Goal: Task Accomplishment & Management: Use online tool/utility

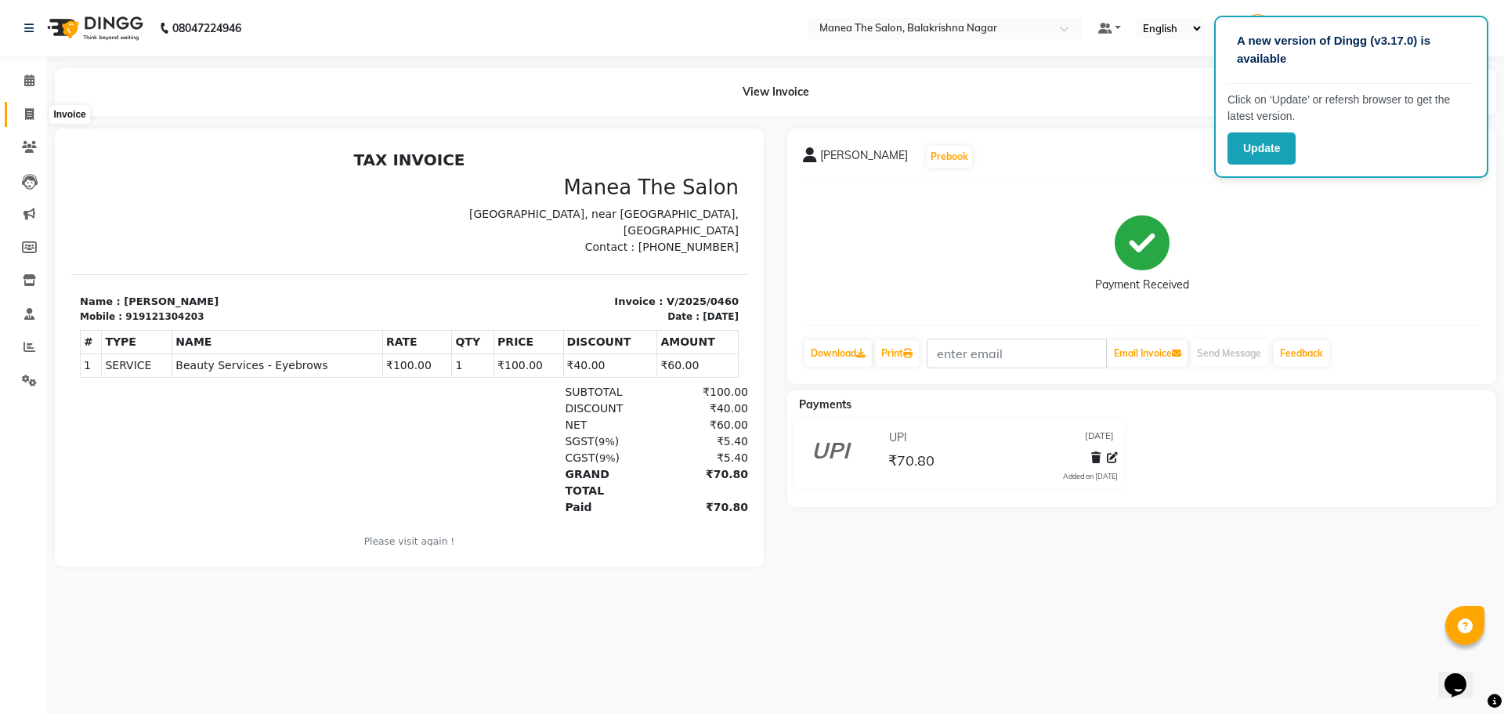
click at [36, 113] on span at bounding box center [29, 115] width 27 height 18
select select "service"
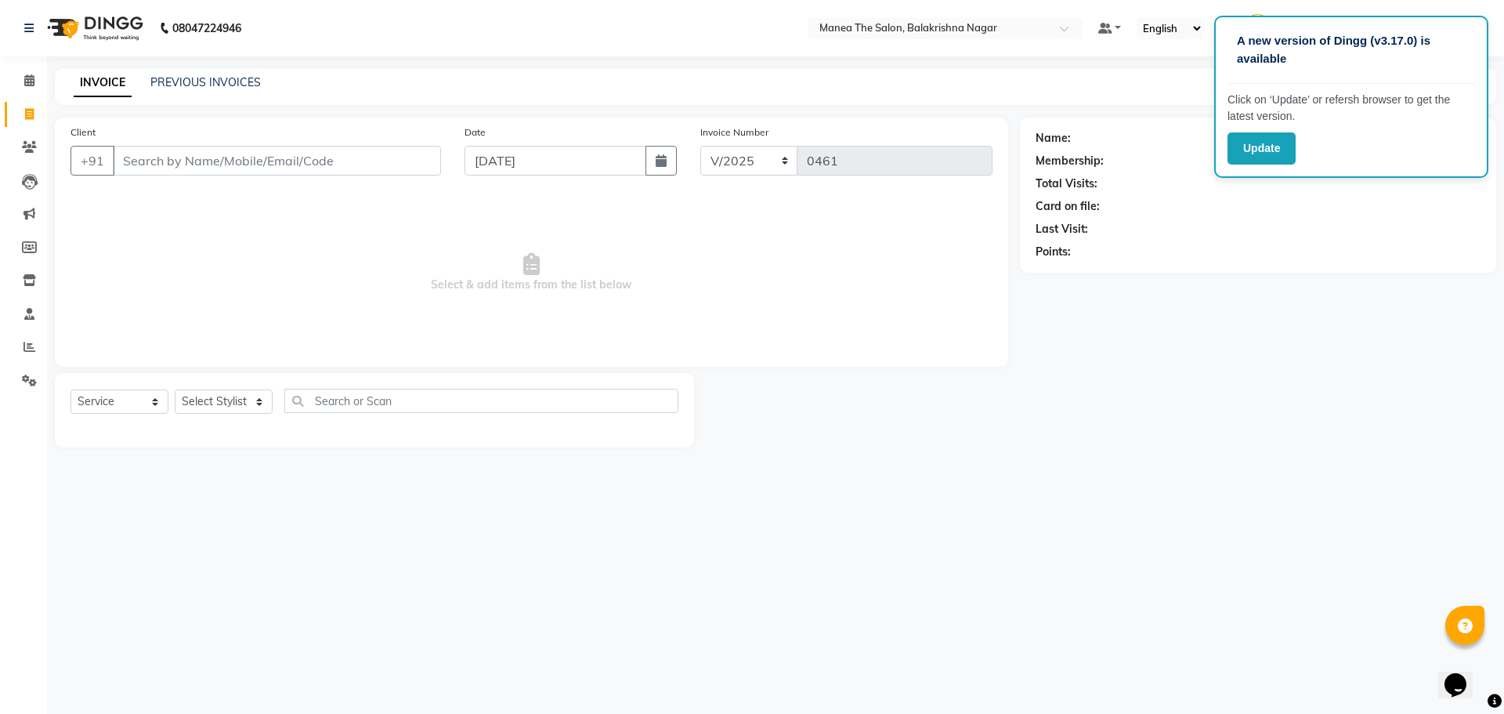
click at [152, 168] on input "Client" at bounding box center [277, 161] width 328 height 30
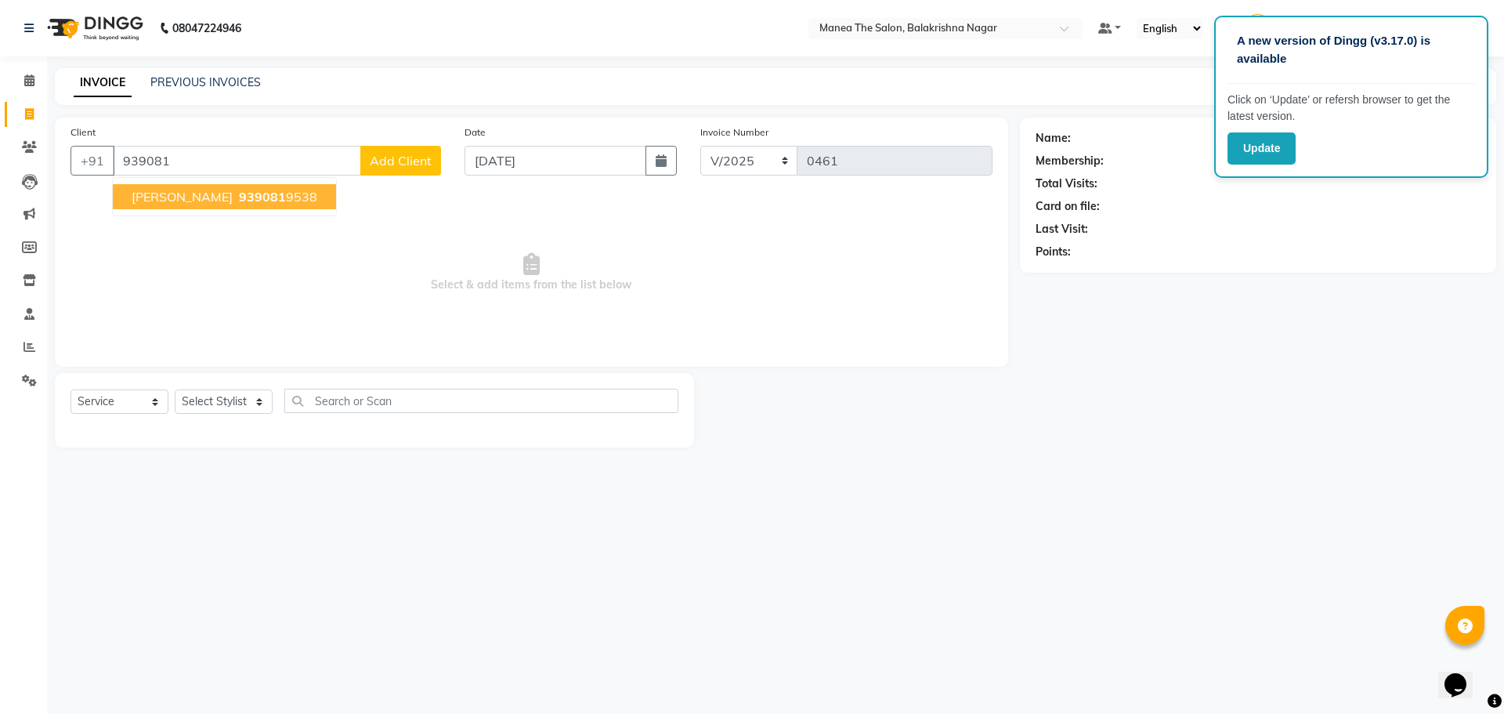
click at [273, 203] on ngb-highlight "939081 9538" at bounding box center [276, 197] width 81 height 16
type input "9390819538"
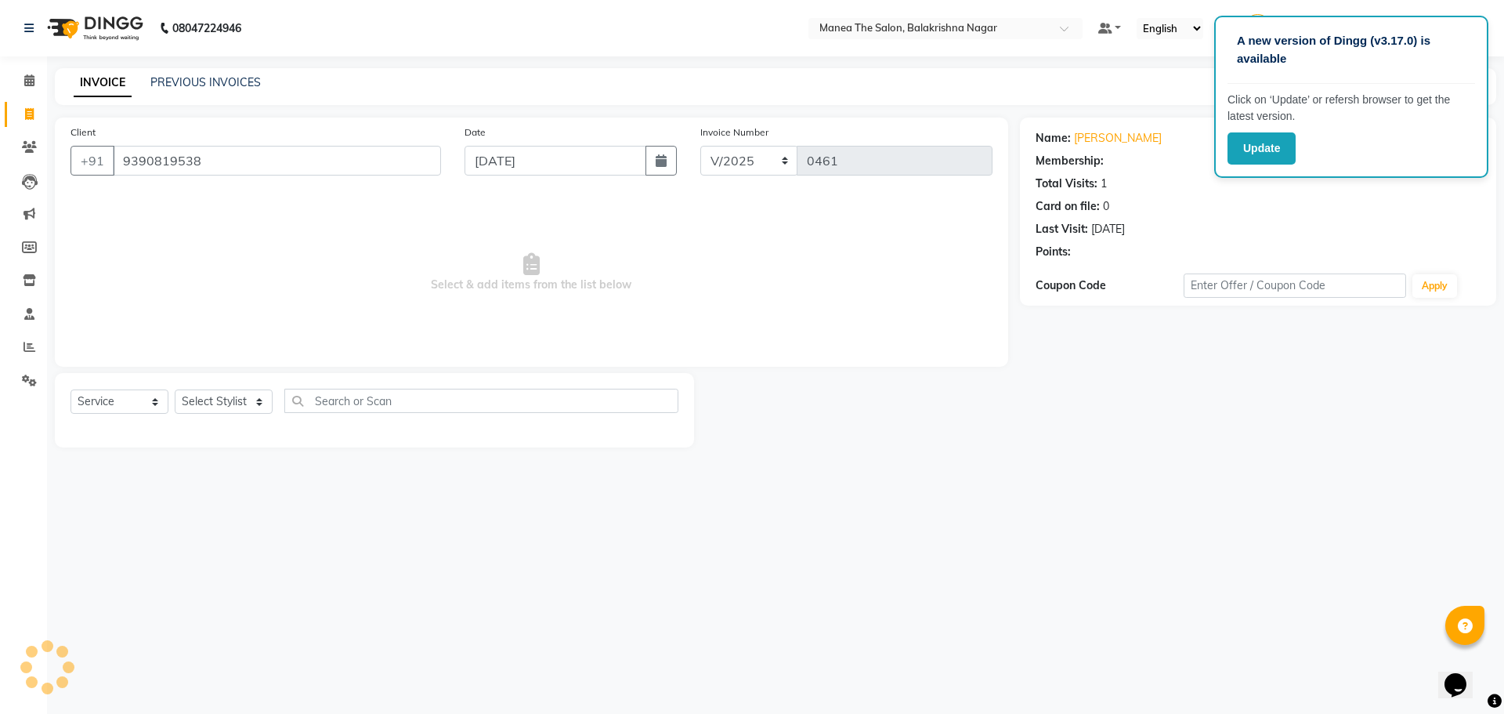
select select "1: Object"
drag, startPoint x: 929, startPoint y: 592, endPoint x: 836, endPoint y: 565, distance: 97.2
click at [928, 592] on div "A new version of Dingg (v3.17.0) is available Click on ‘Update’ or refersh brow…" at bounding box center [752, 357] width 1504 height 714
click at [256, 400] on select "Select Stylist Afzal Archana Faizan farha Kalim SUHASINI" at bounding box center [224, 401] width 98 height 24
select select "77555"
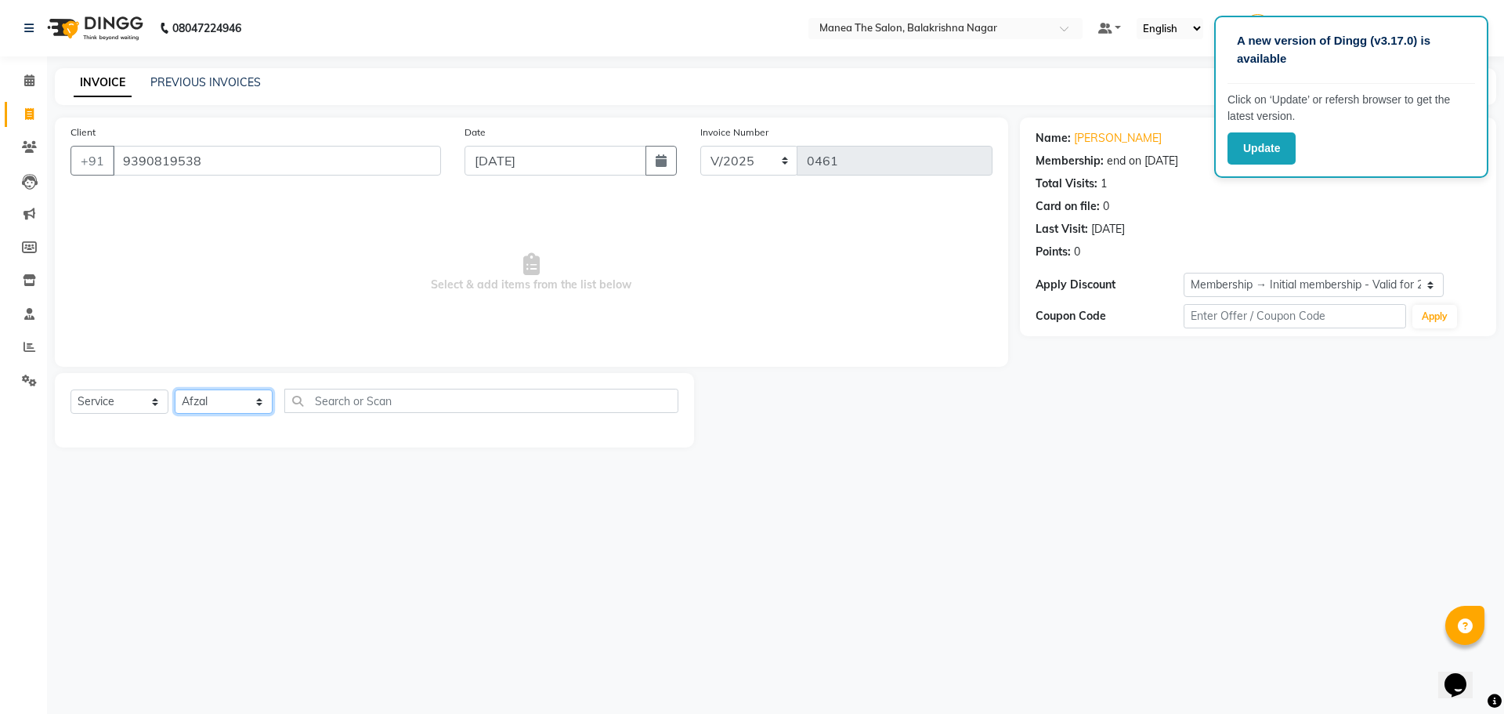
click at [175, 389] on select "Select Stylist Afzal Archana Faizan farha Kalim SUHASINI" at bounding box center [224, 401] width 98 height 24
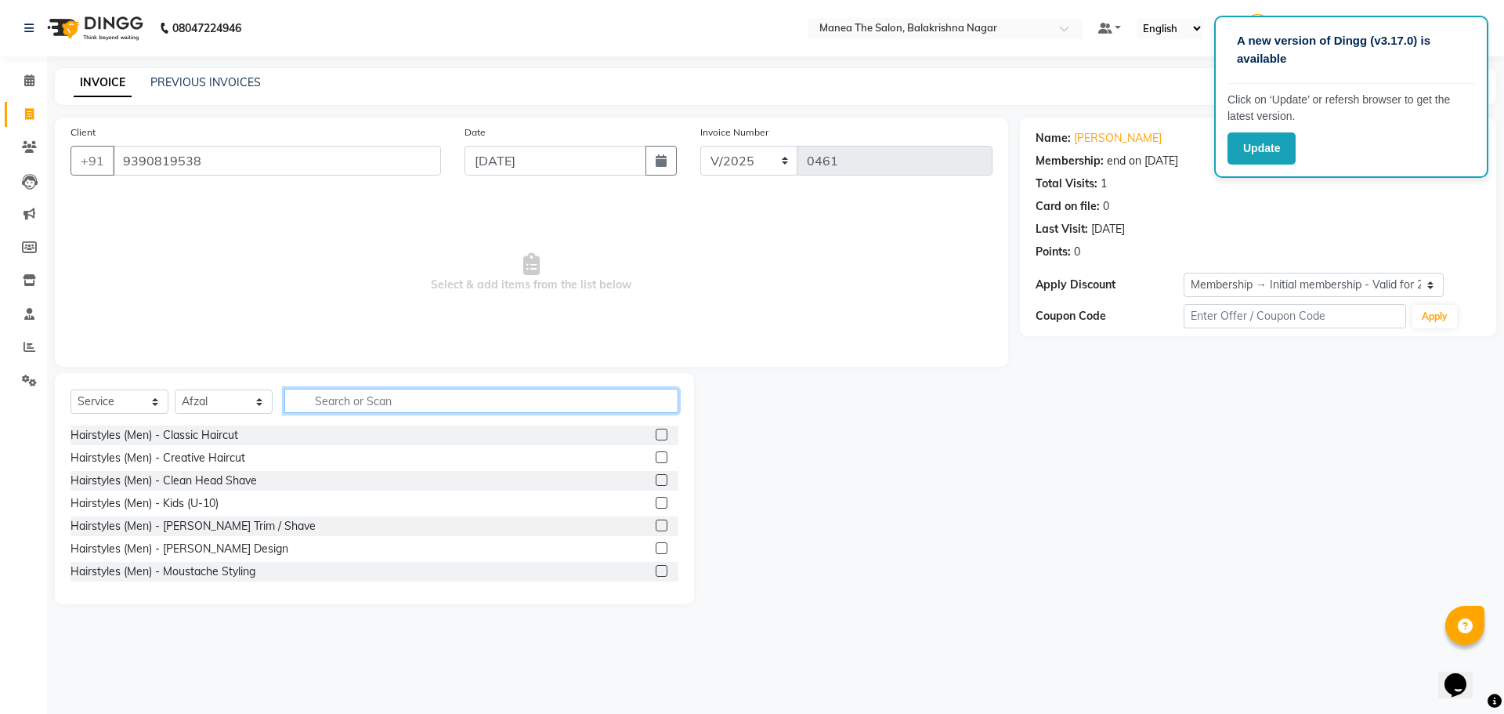
click at [460, 402] on input "text" at bounding box center [481, 401] width 394 height 24
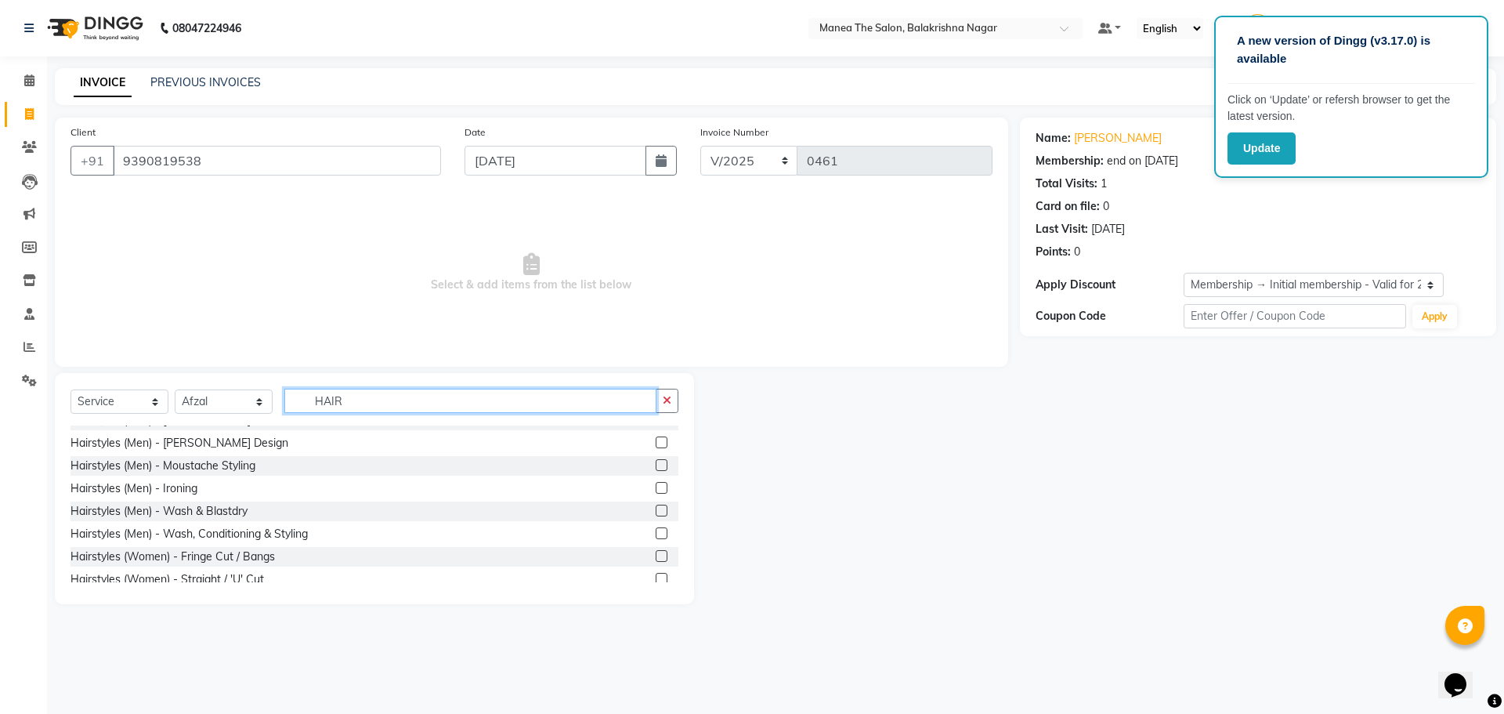
scroll to position [78, 0]
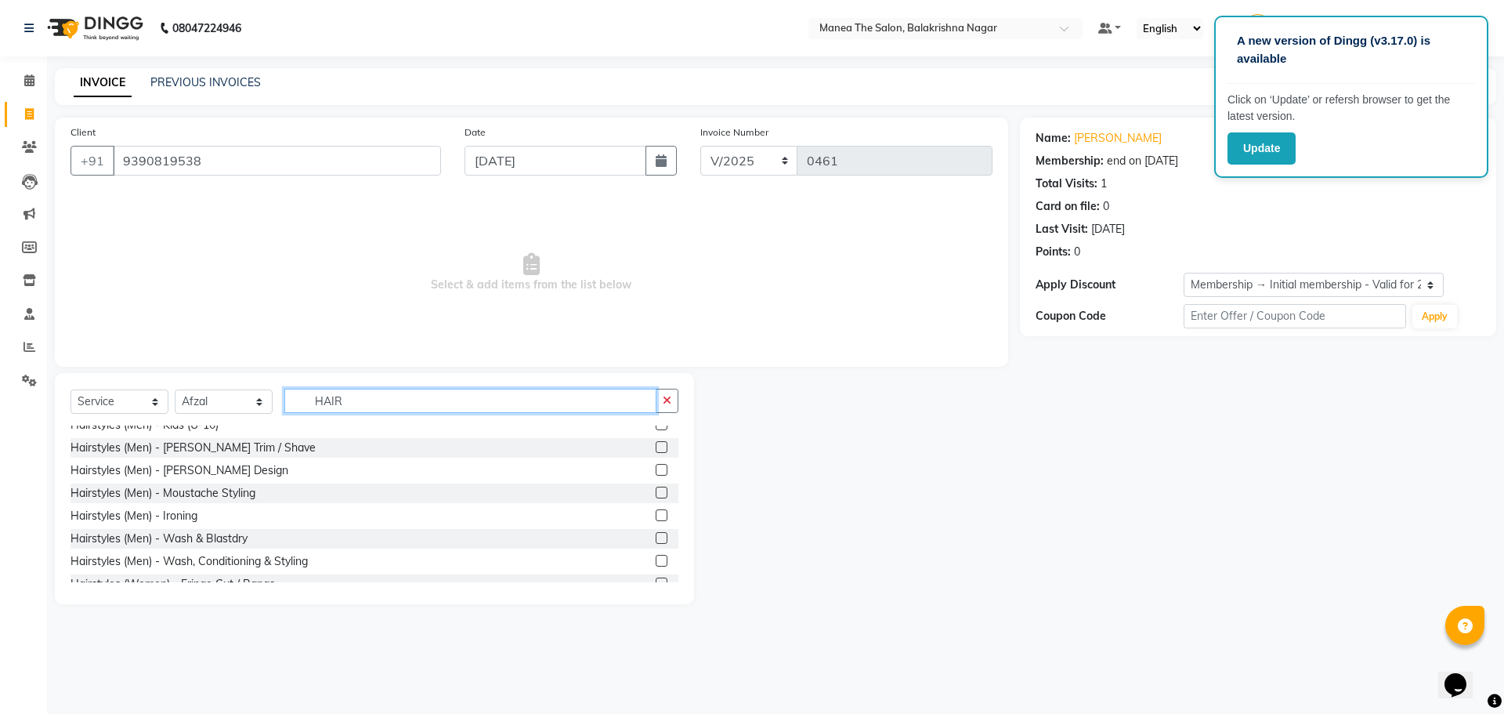
click at [387, 402] on input "HAIR" at bounding box center [470, 401] width 372 height 24
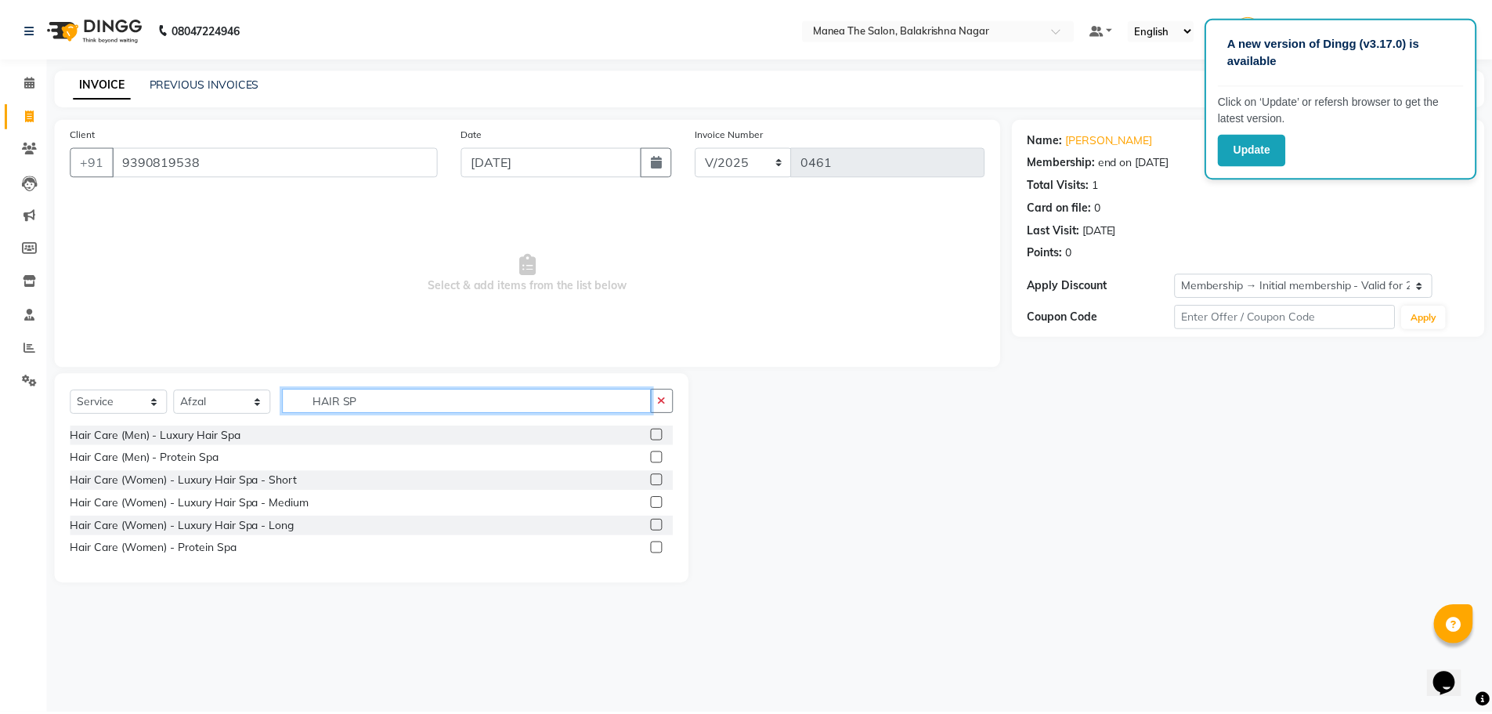
scroll to position [0, 0]
type input "HAIR SPA"
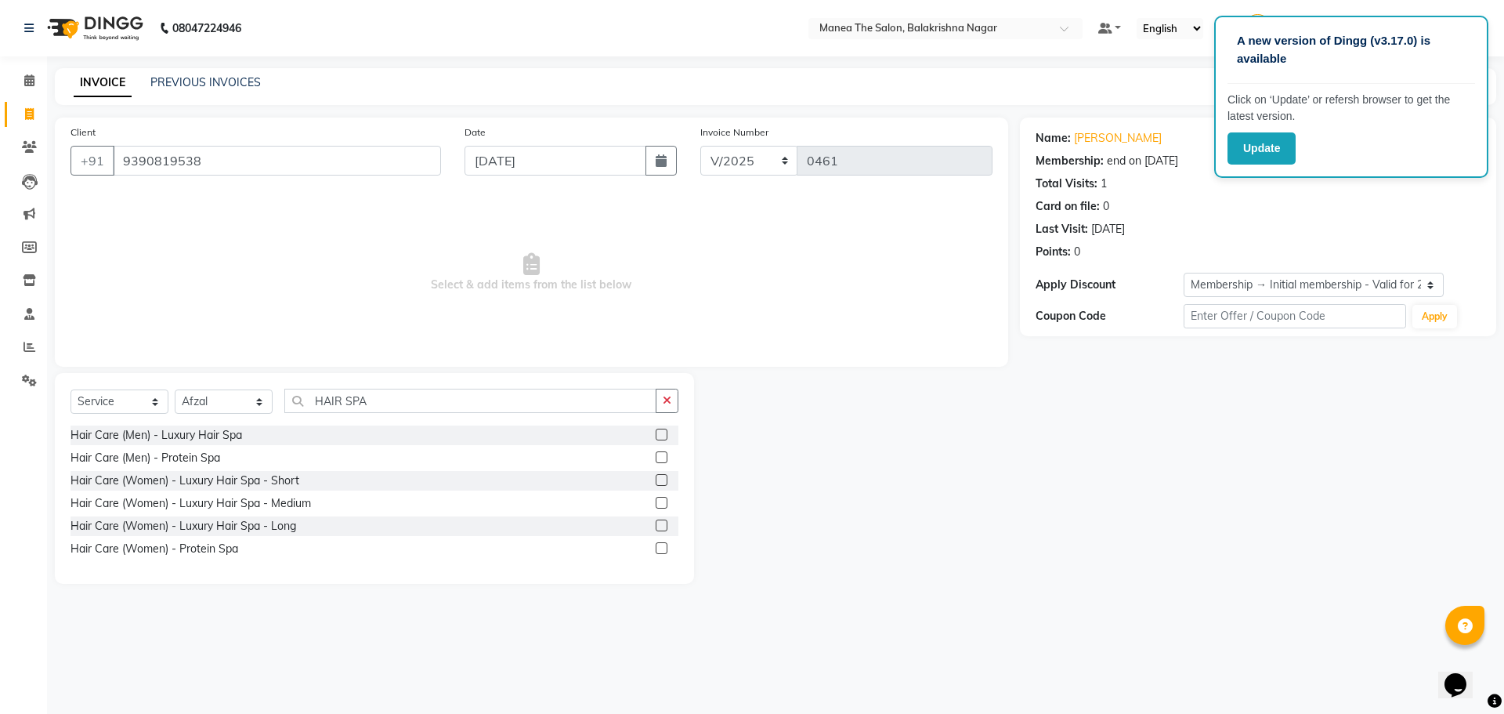
click at [659, 439] on label at bounding box center [662, 434] width 12 height 12
click at [659, 439] on input "checkbox" at bounding box center [661, 435] width 10 height 10
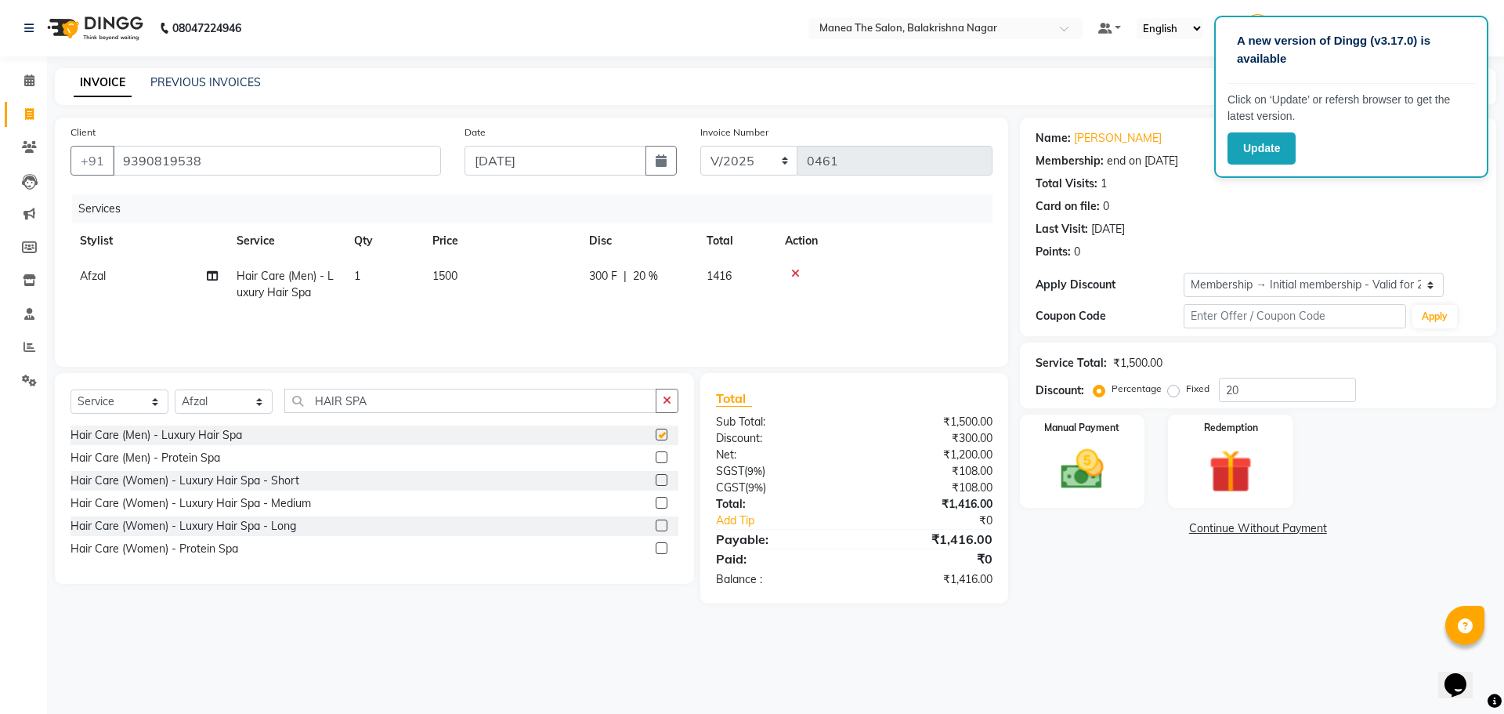
checkbox input "false"
click at [464, 267] on td "1500" at bounding box center [501, 285] width 157 height 52
click at [559, 276] on td "1500" at bounding box center [575, 292] width 157 height 67
type input "1"
type input "1700"
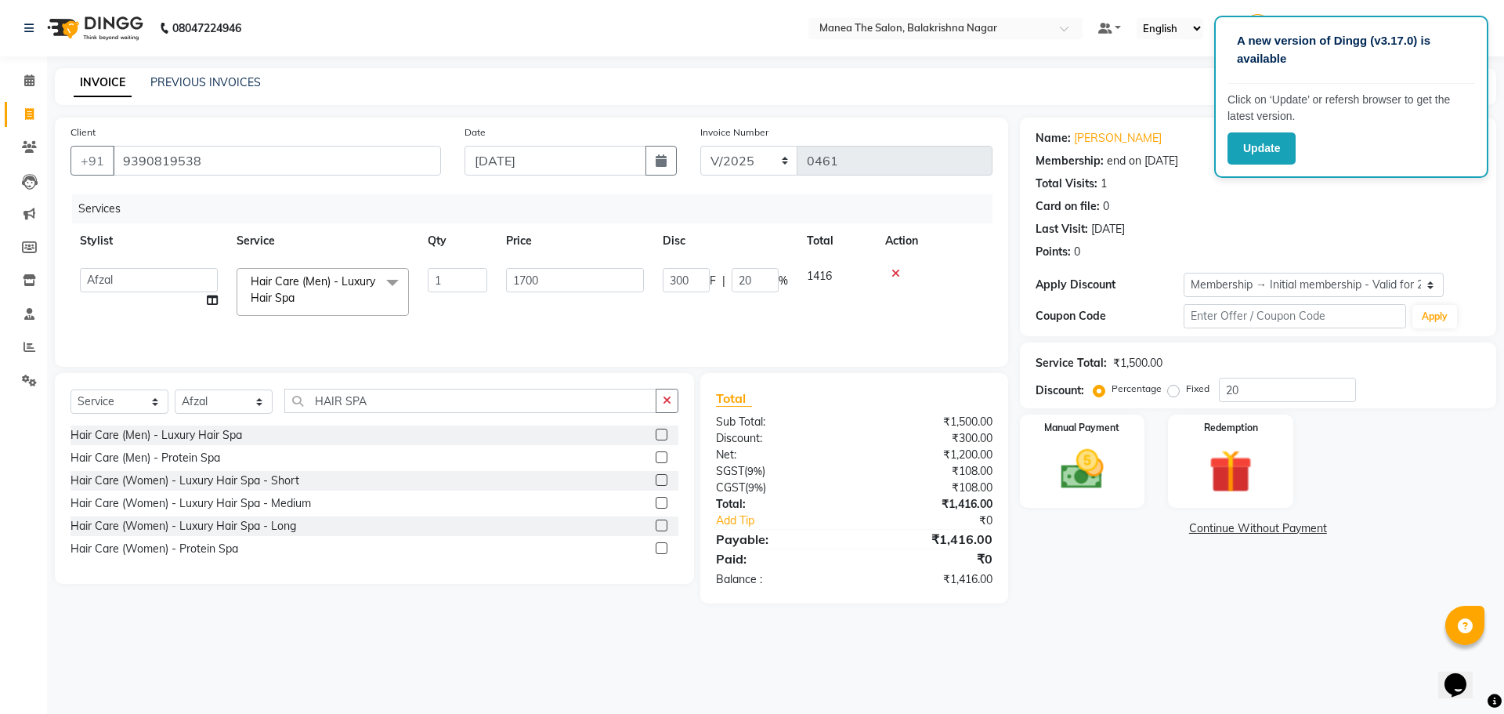
drag, startPoint x: 1274, startPoint y: 674, endPoint x: 1274, endPoint y: 664, distance: 10.2
click at [1274, 673] on div "A new version of Dingg (v3.17.0) is available Click on ‘Update’ or refersh brow…" at bounding box center [752, 357] width 1504 height 714
click at [1278, 389] on input "20" at bounding box center [1287, 390] width 137 height 24
type input "2"
type input "40"
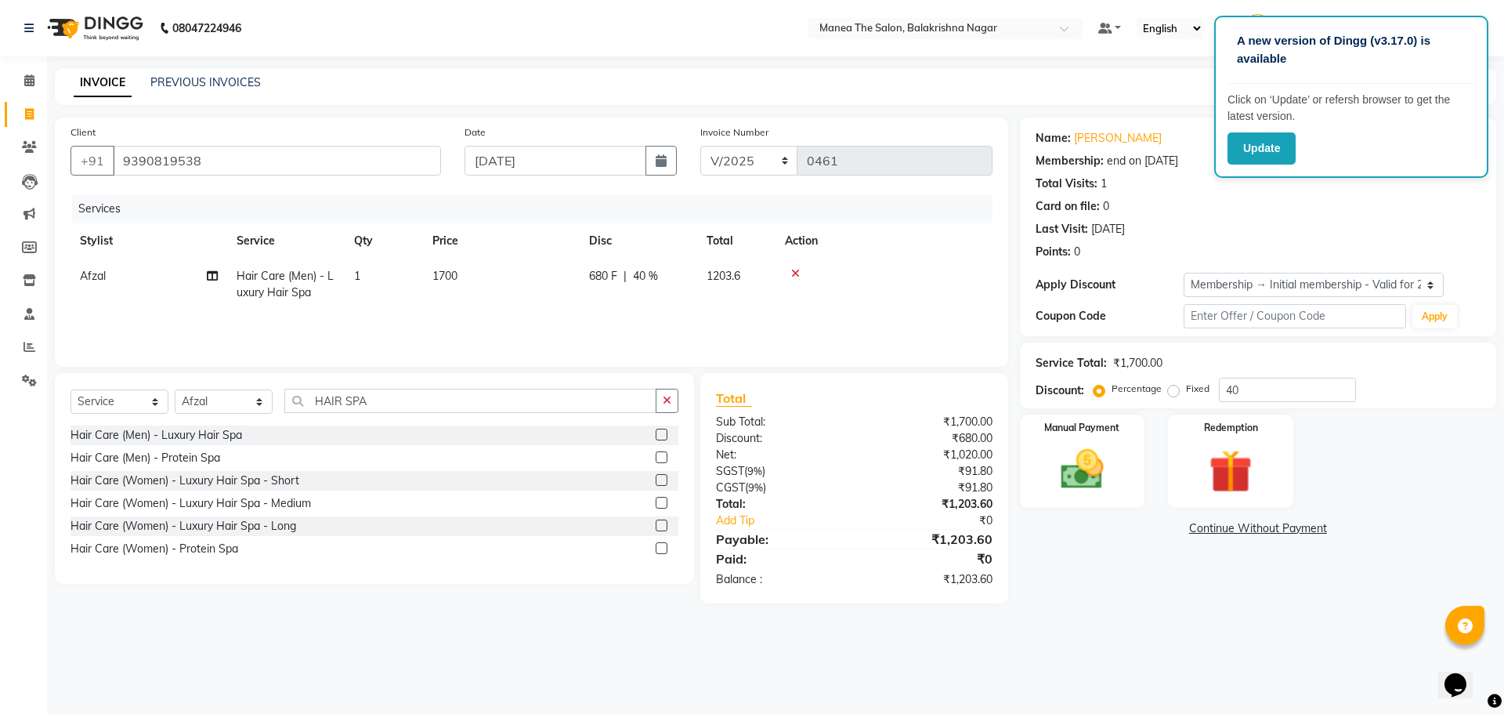
click at [1141, 642] on div "A new version of Dingg (v3.17.0) is available Click on ‘Update’ or refersh brow…" at bounding box center [752, 357] width 1504 height 714
click at [1079, 464] on img at bounding box center [1082, 469] width 73 height 52
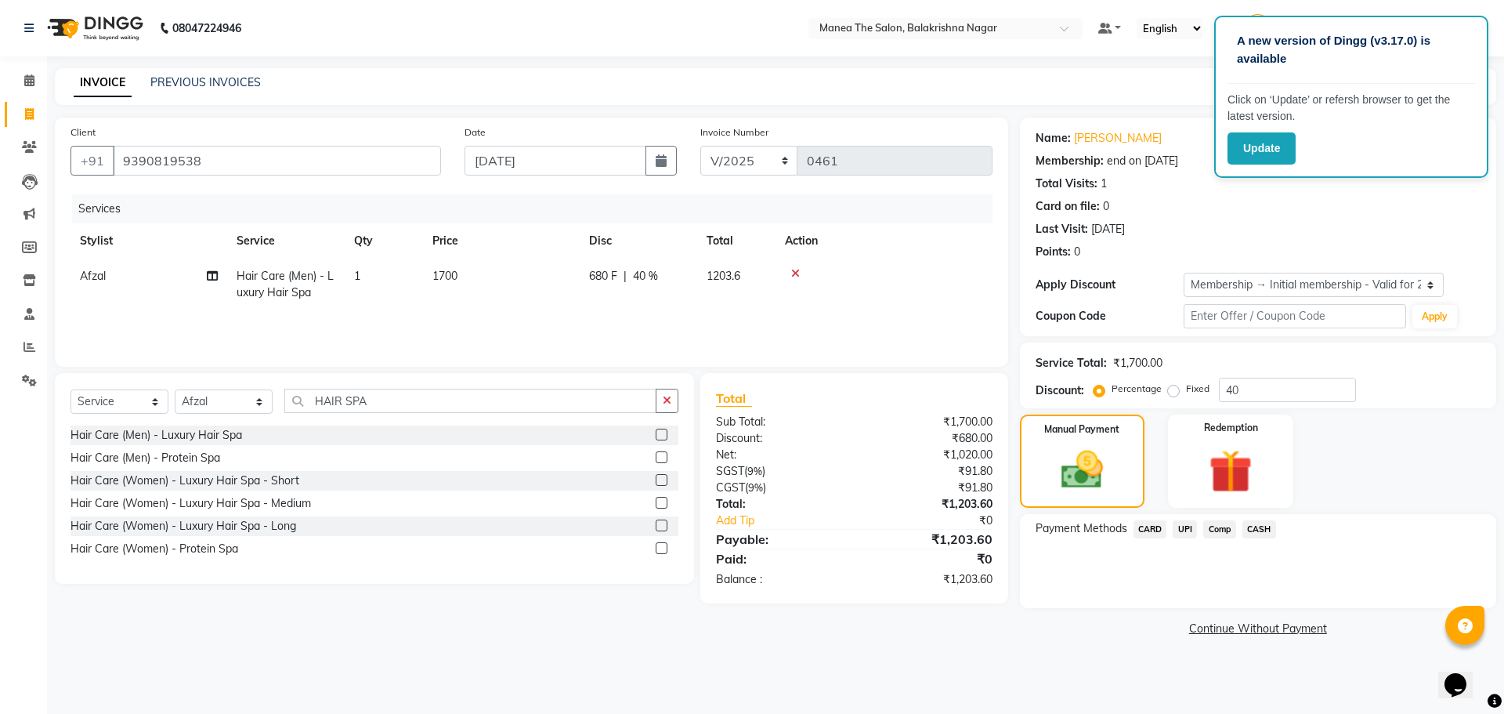
click at [1186, 530] on span "UPI" at bounding box center [1185, 529] width 24 height 18
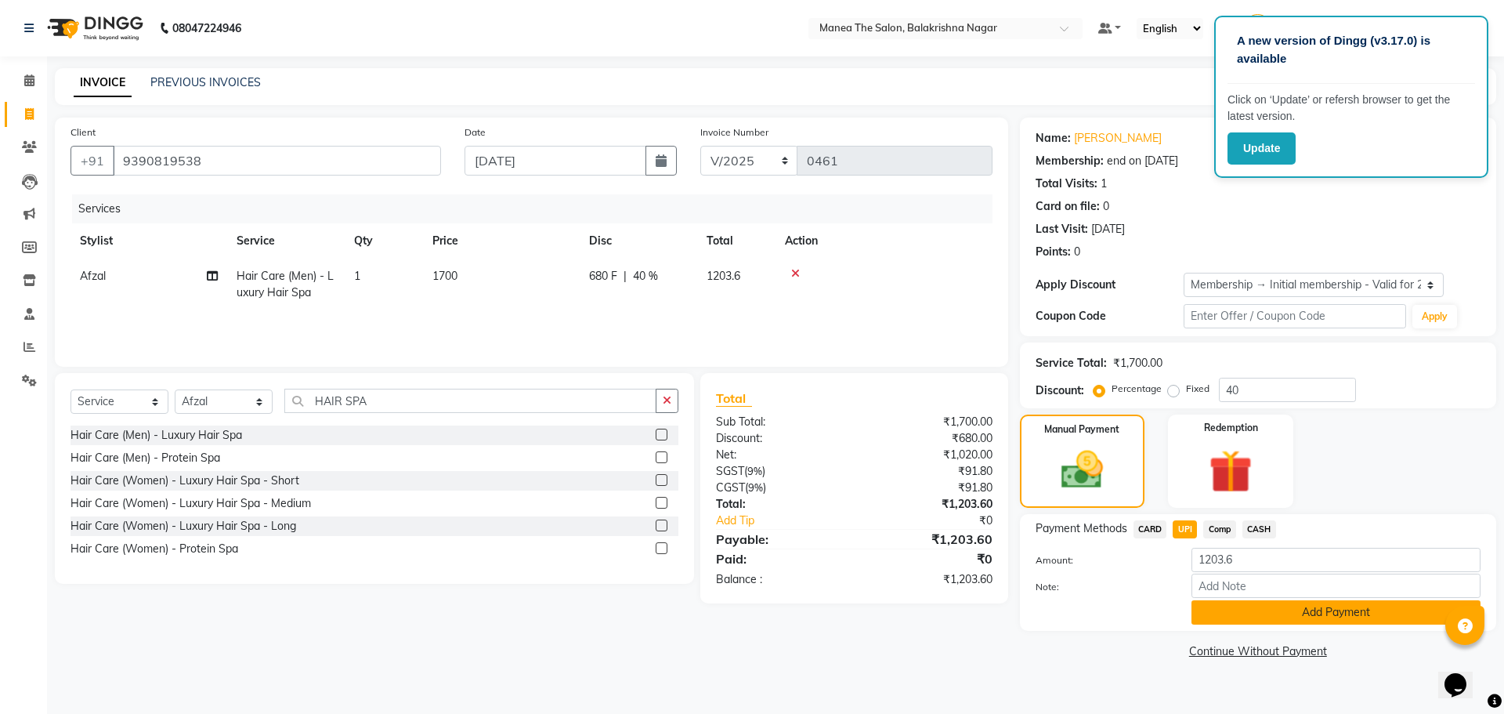
click at [1247, 616] on button "Add Payment" at bounding box center [1335, 612] width 289 height 24
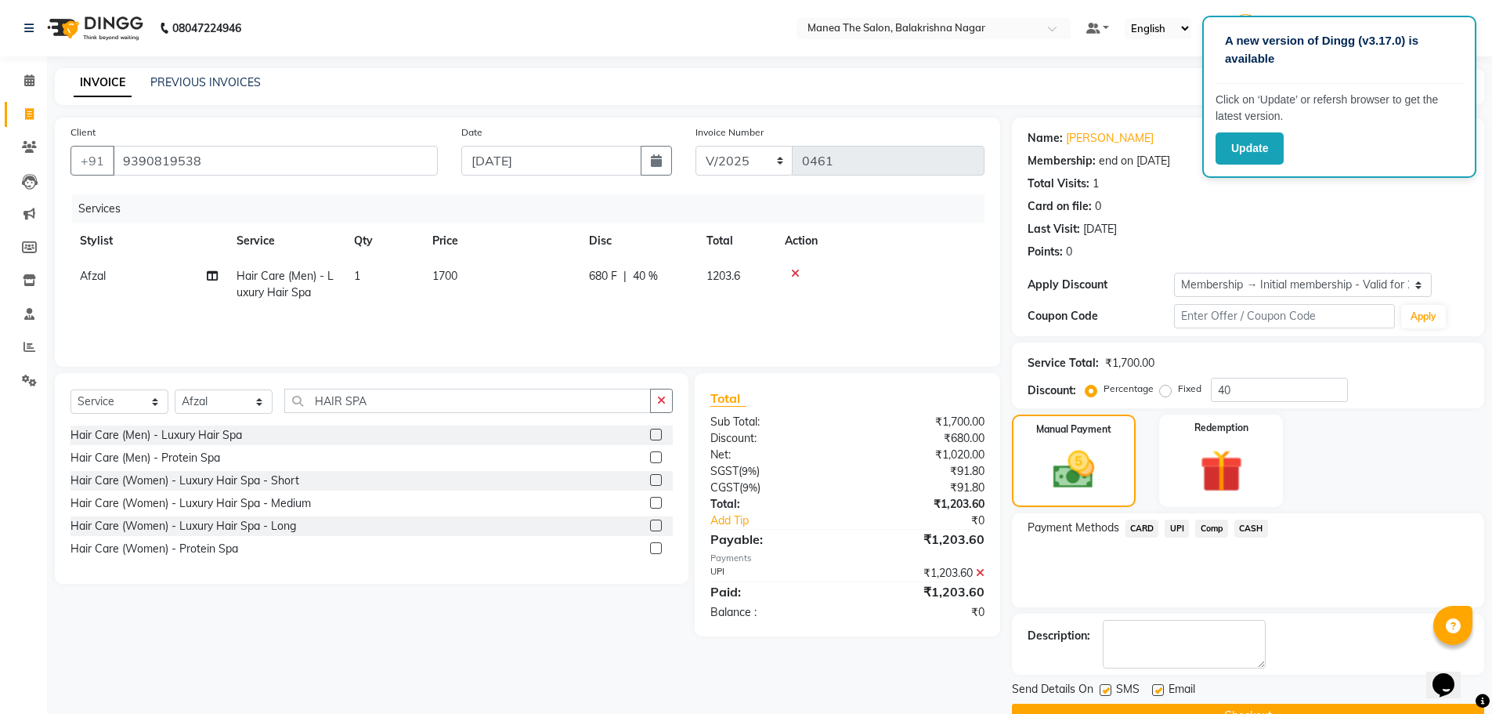
scroll to position [38, 0]
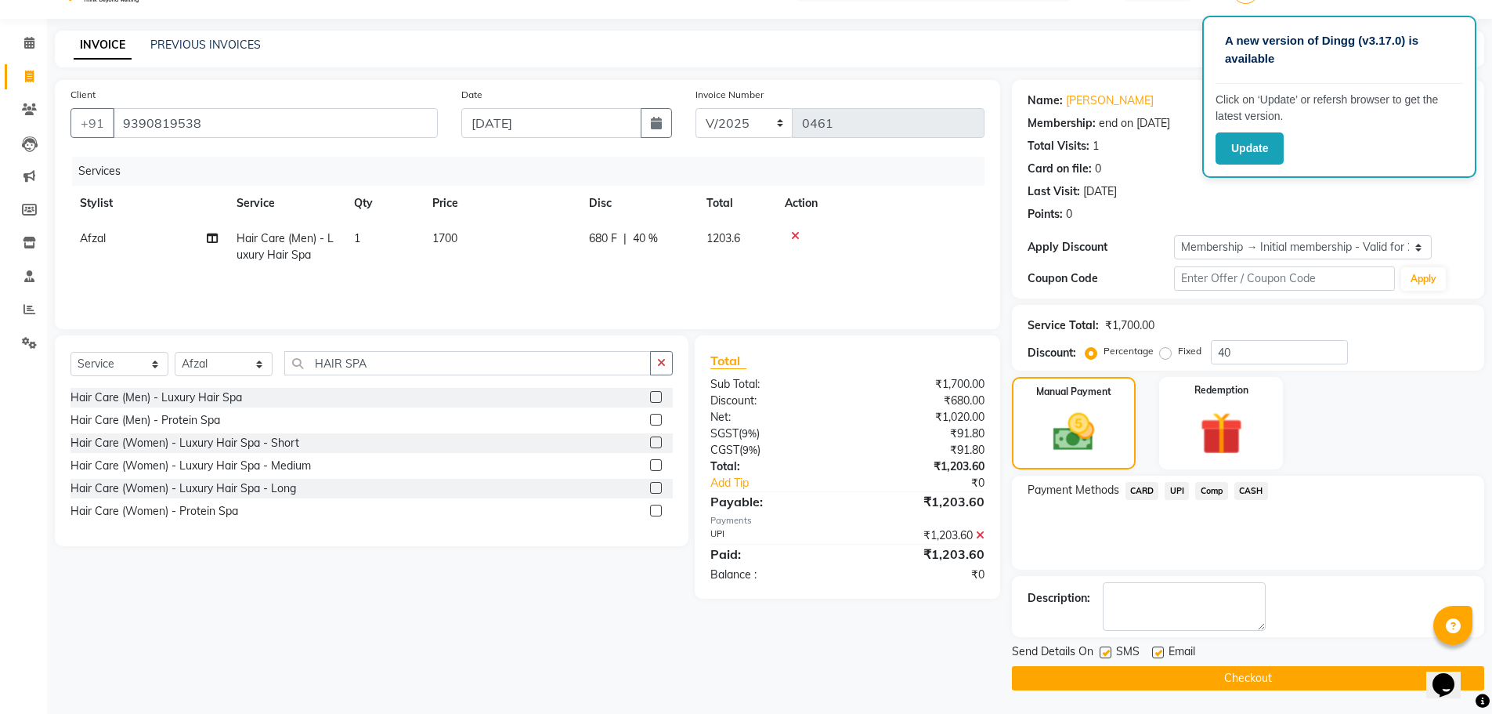
click at [1253, 671] on button "Checkout" at bounding box center [1248, 678] width 472 height 24
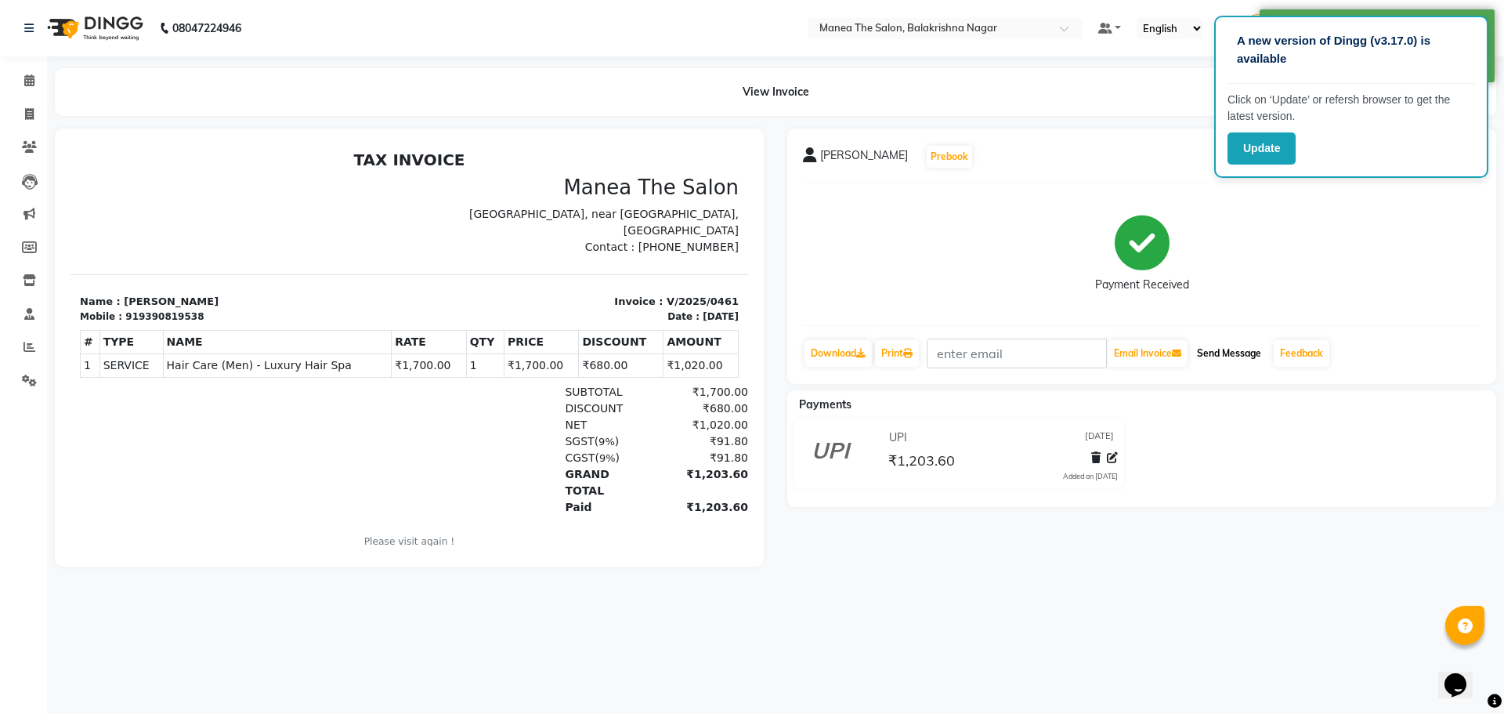
click at [1242, 353] on button "Send Message" at bounding box center [1229, 353] width 77 height 27
click at [1257, 138] on button "Update" at bounding box center [1261, 148] width 68 height 32
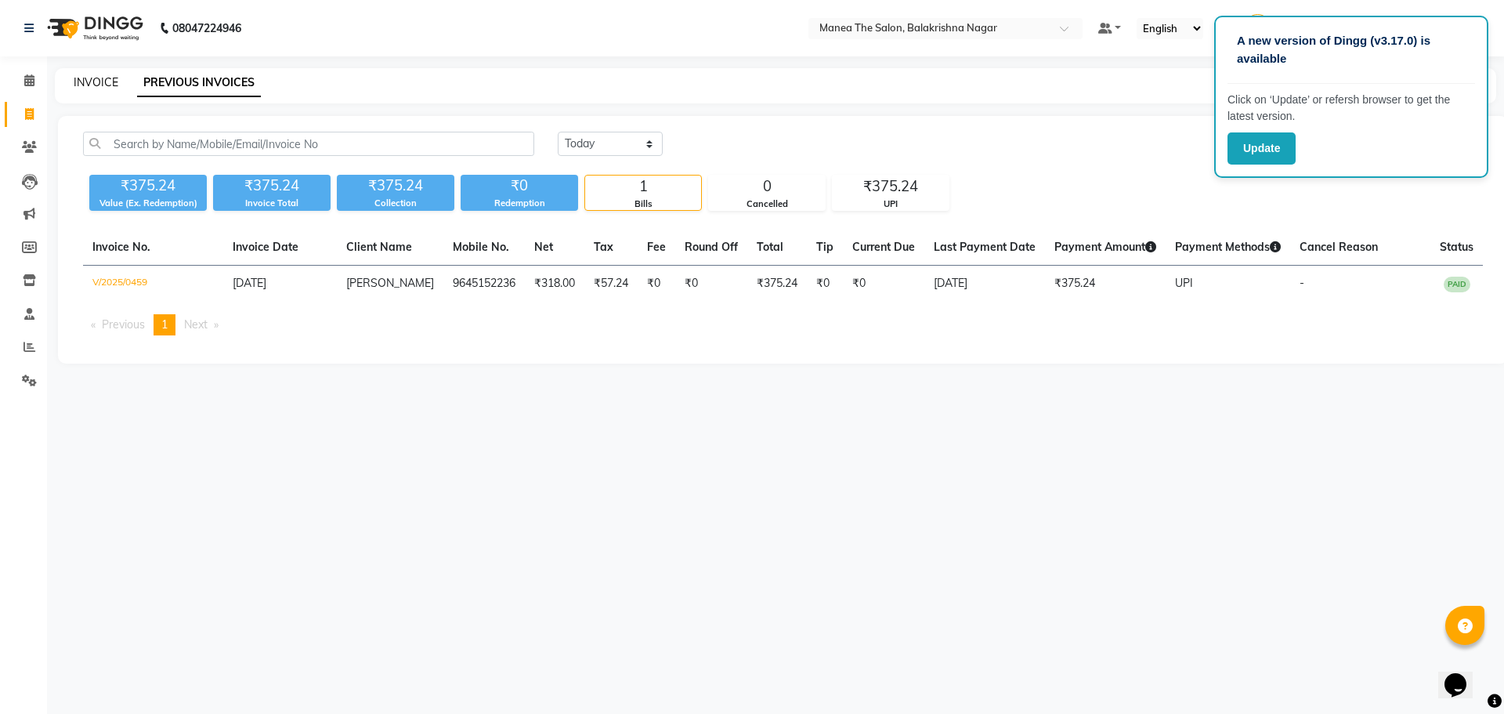
click at [96, 77] on link "INVOICE" at bounding box center [96, 82] width 45 height 14
select select "service"
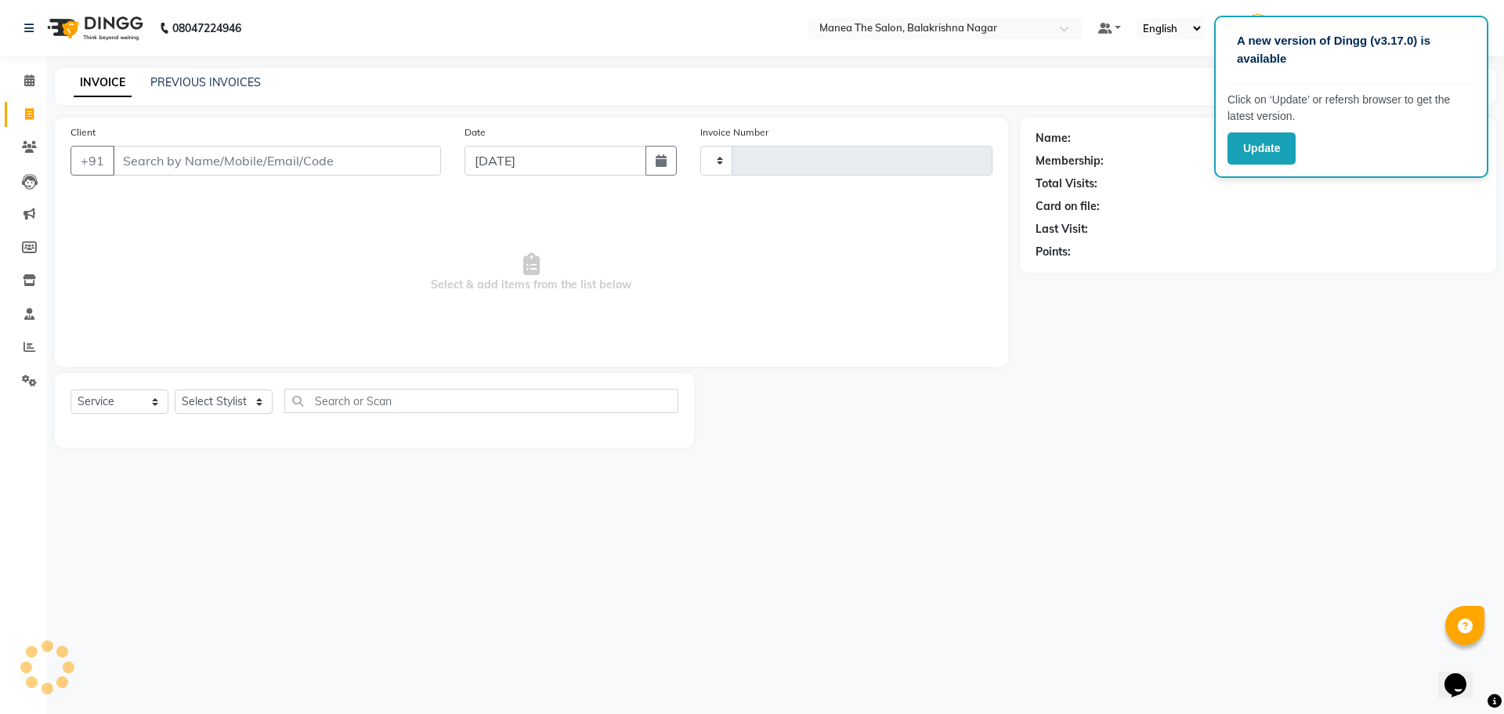
type input "0462"
select select "8200"
click at [233, 82] on link "PREVIOUS INVOICES" at bounding box center [205, 82] width 110 height 14
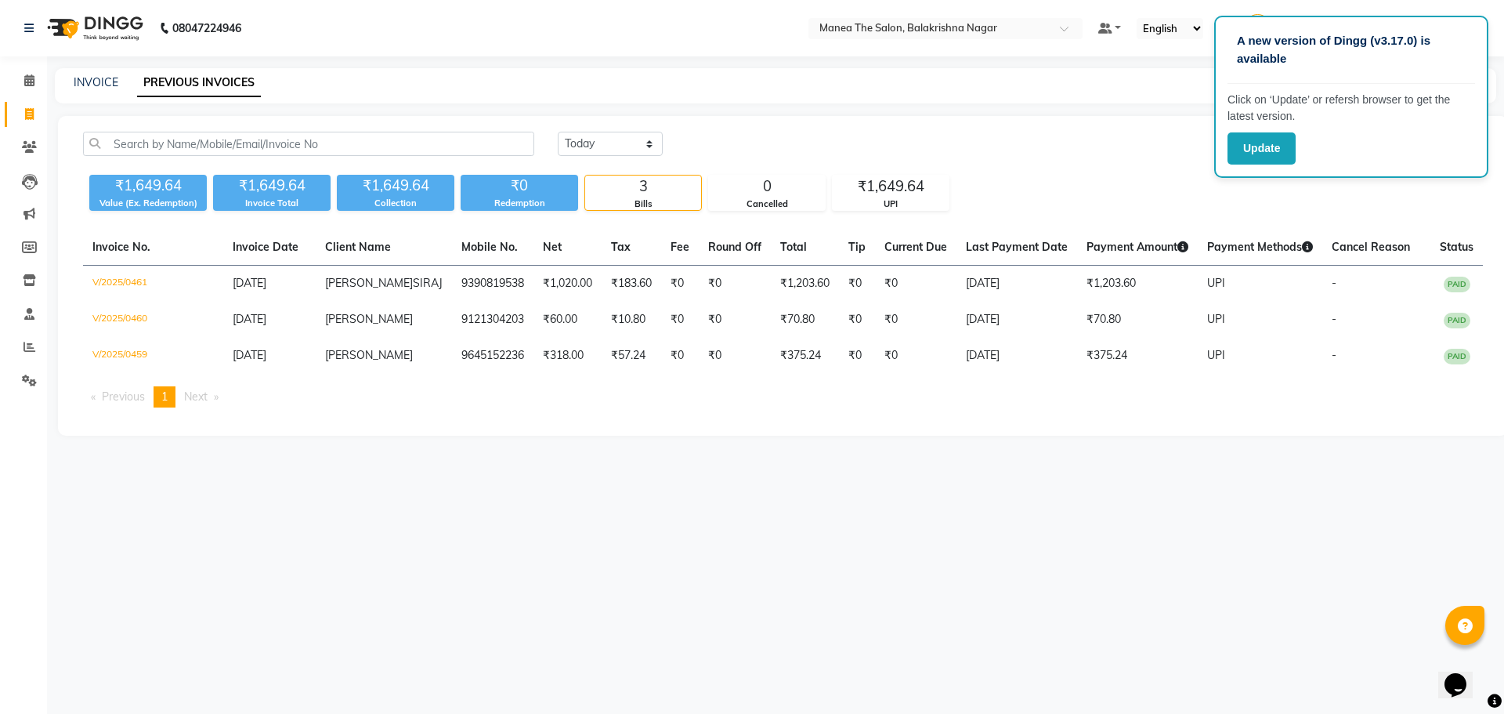
click at [836, 136] on div "[DATE] [DATE] Custom Range" at bounding box center [1020, 144] width 925 height 24
